Goal: Task Accomplishment & Management: Manage account settings

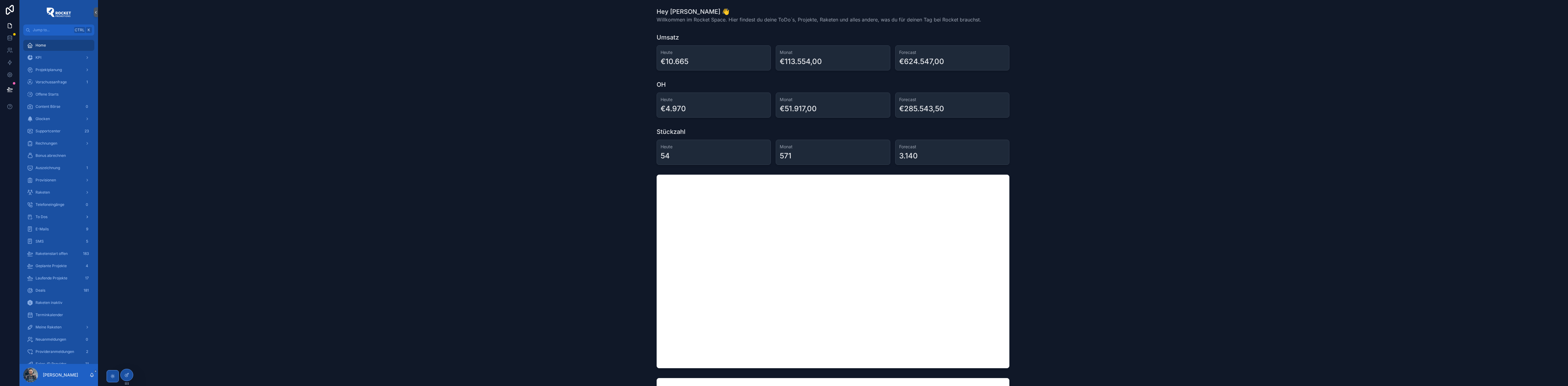
click at [54, 217] on div "To Dos" at bounding box center [58, 217] width 64 height 10
